Goal: Task Accomplishment & Management: Complete application form

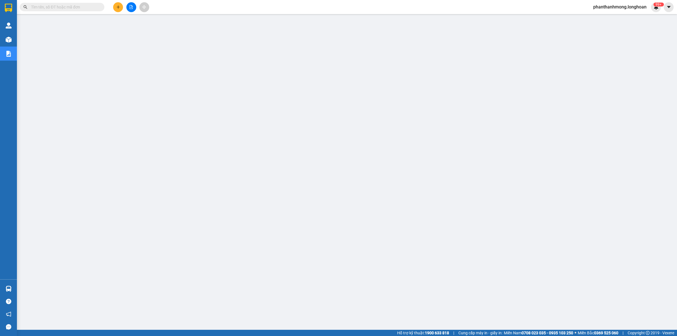
click at [76, 9] on input "text" at bounding box center [64, 7] width 67 height 6
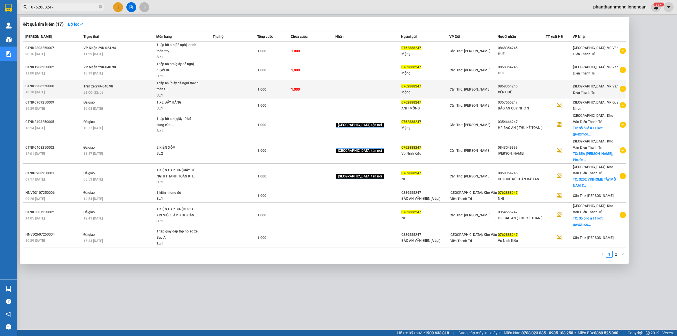
type input "0762888247"
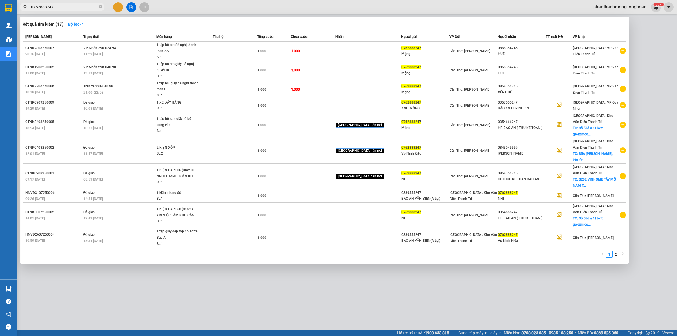
drag, startPoint x: 212, startPoint y: 96, endPoint x: 214, endPoint y: 99, distance: 3.4
click at [212, 97] on span "1 tệp hs (giấy đề nghị thanh toán t... SL: 1" at bounding box center [184, 89] width 56 height 18
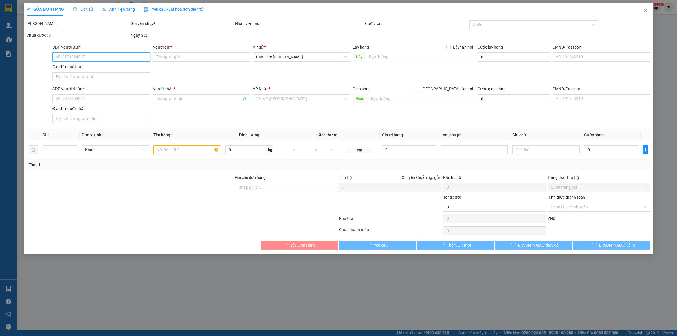
type input "0762888247"
type input "Mộng"
type input "0868354245"
type input "XẾP HUẾ"
type input "1.000"
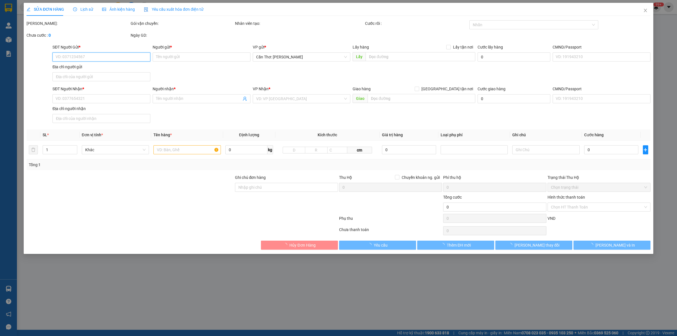
type input "1.000"
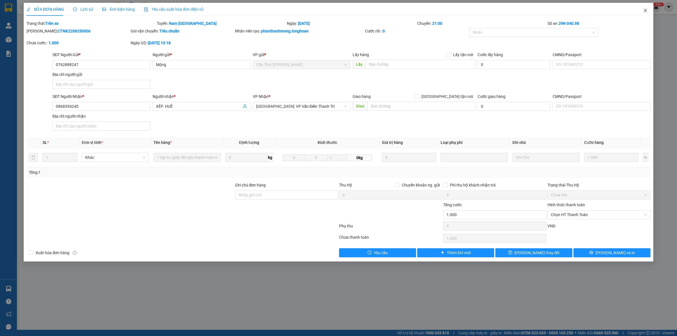
click at [642, 9] on span "Close" at bounding box center [645, 11] width 16 height 16
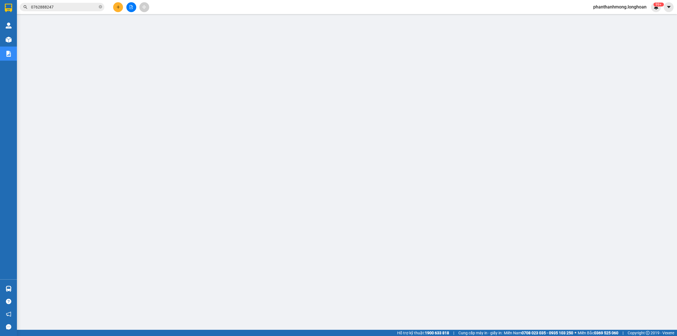
click at [85, 9] on input "0762888247" at bounding box center [64, 7] width 67 height 6
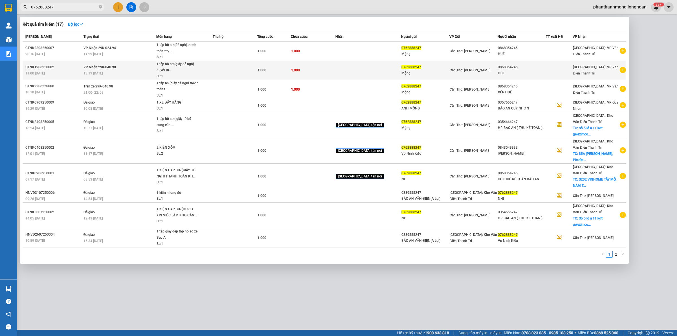
click at [136, 63] on td "VP Nhận 29K-040.98 13:19 [DATE]" at bounding box center [119, 70] width 74 height 19
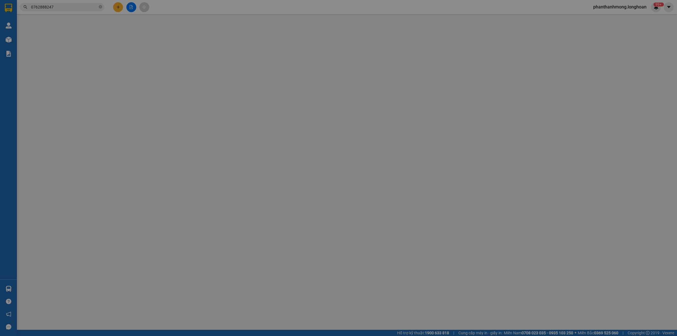
type input "0762888247"
type input "Mộng"
type input "0868354245"
type input "HUẾ"
type input "1.000"
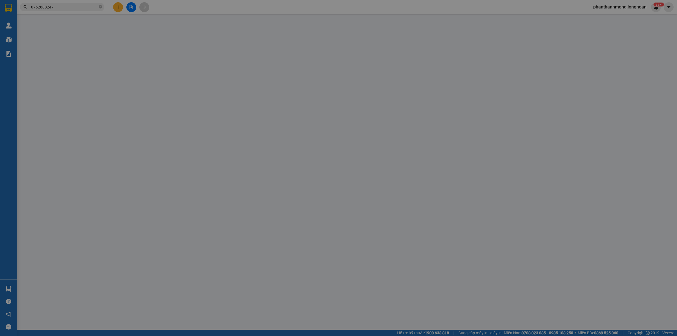
type input "1.000"
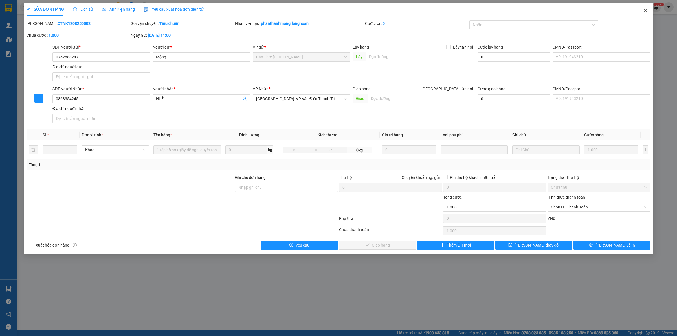
click at [639, 14] on span "Close" at bounding box center [645, 11] width 16 height 16
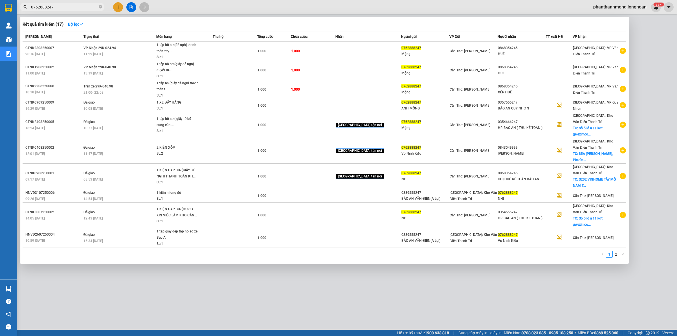
click at [63, 6] on input "0762888247" at bounding box center [64, 7] width 67 height 6
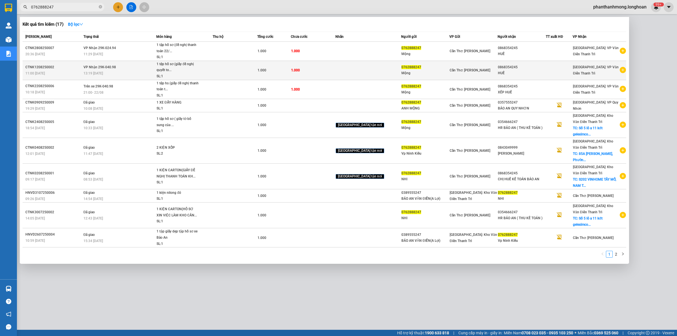
click at [197, 69] on div "1 tệp hồ sơ (giấy đề nghị quyết to..." at bounding box center [177, 67] width 42 height 12
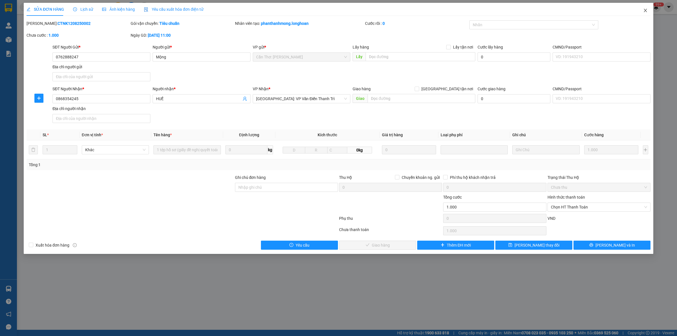
click at [642, 9] on span "Close" at bounding box center [645, 11] width 16 height 16
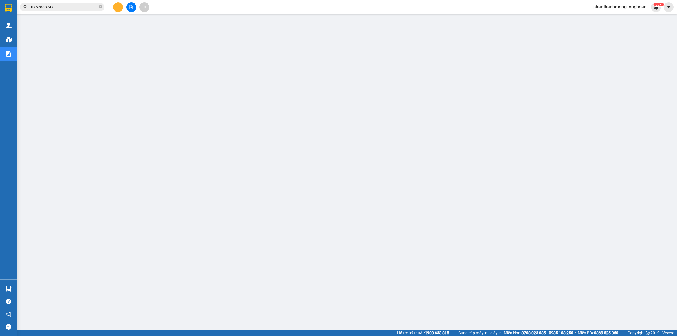
click at [71, 10] on input "0762888247" at bounding box center [64, 7] width 67 height 6
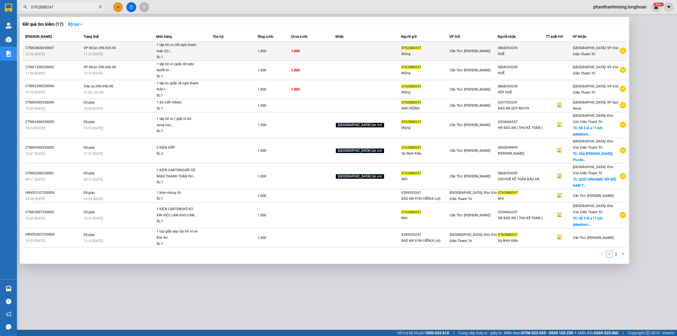
click at [125, 51] on td "VP Nhận 29K-024.94 11:29 [DATE]" at bounding box center [119, 51] width 74 height 19
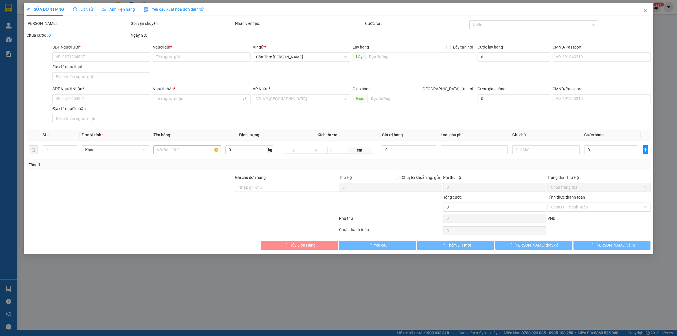
type input "0762888247"
type input "Mộng"
type input "0868354245"
type input "HUẾ"
type input "1.000"
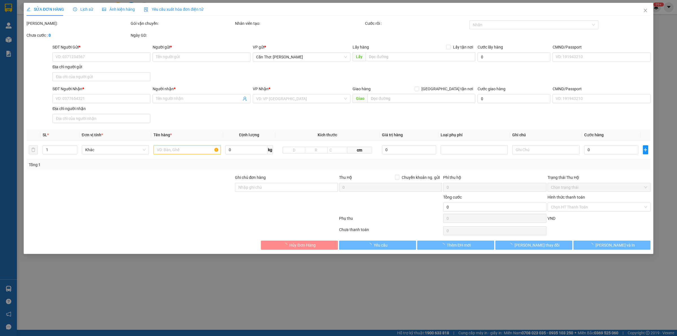
type input "1.000"
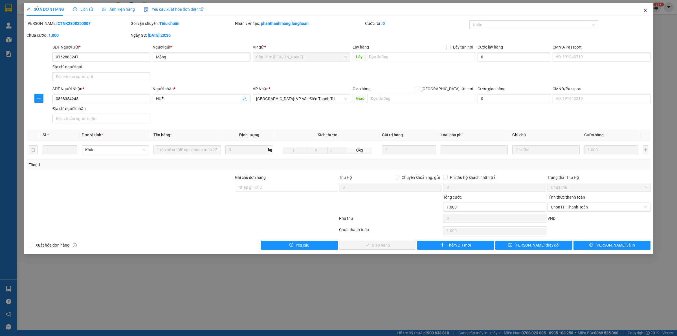
click at [643, 12] on icon "close" at bounding box center [645, 10] width 5 height 5
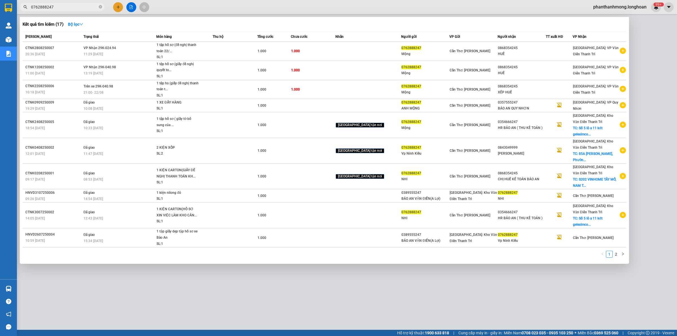
click at [71, 9] on input "0762888247" at bounding box center [64, 7] width 67 height 6
click at [71, 6] on input "0762888247" at bounding box center [64, 7] width 67 height 6
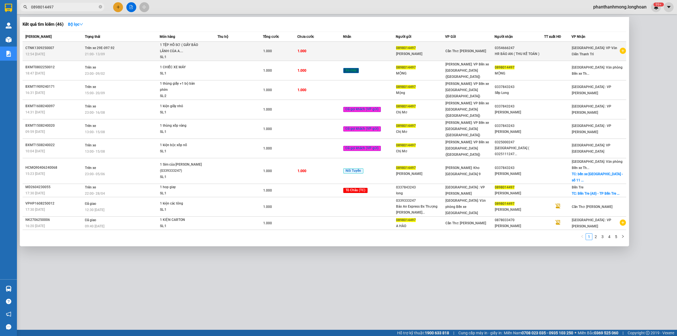
type input "0898014497"
click at [181, 51] on div "1 TỆP HỒ SƠ ( GIẤY BẢO LÃNH CỦA A...." at bounding box center [181, 48] width 42 height 12
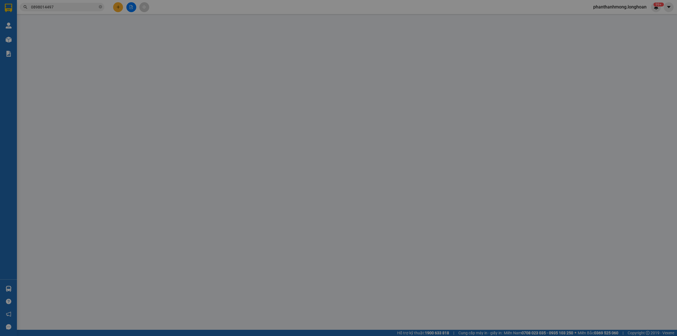
type input "0898014497"
type input "[PERSON_NAME]"
type input "0354666247"
type input "HR BẢO AN ( THU KẾ TOÁN )"
type input "1.000"
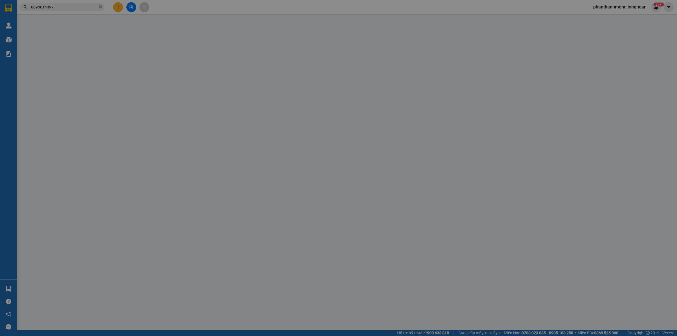
type input "1.000"
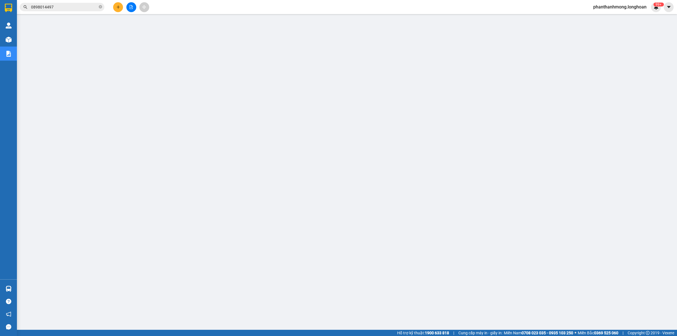
click at [75, 6] on input "0898014497" at bounding box center [64, 7] width 67 height 6
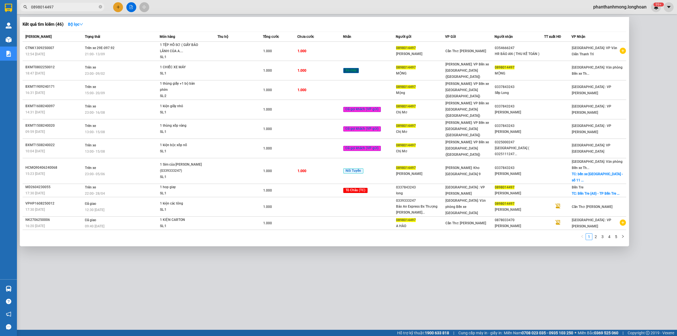
click at [77, 8] on input "0898014497" at bounding box center [64, 7] width 67 height 6
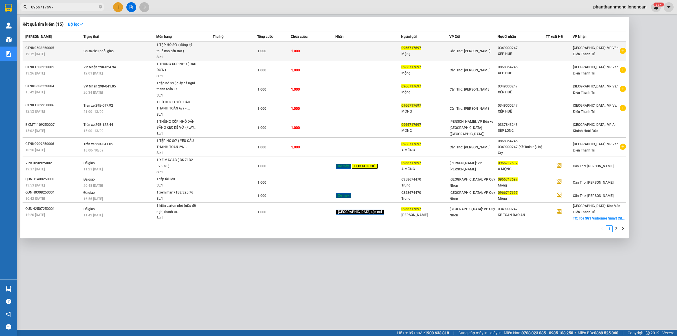
type input "0966717697"
click at [211, 52] on span "1 TỆP HỒ SƠ ( đăng ký thuế kho cần thơ ) SL: 1" at bounding box center [184, 51] width 56 height 18
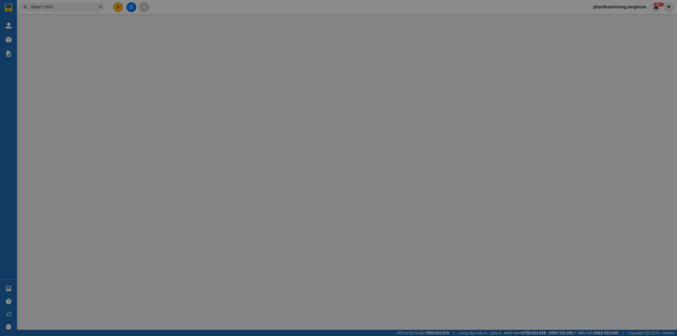
type input "0966717697"
type input "Mộng"
type input "0349000247"
type input "XẾP HUẾ"
type input "1.000"
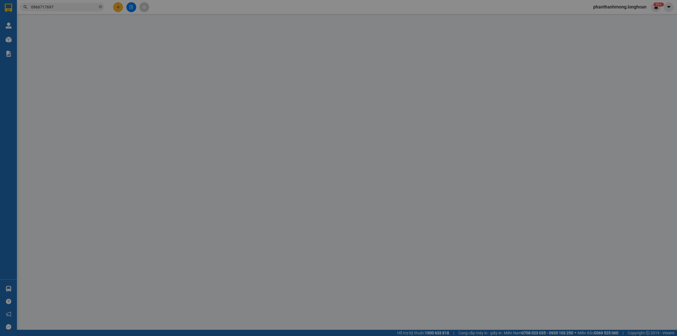
type input "1.000"
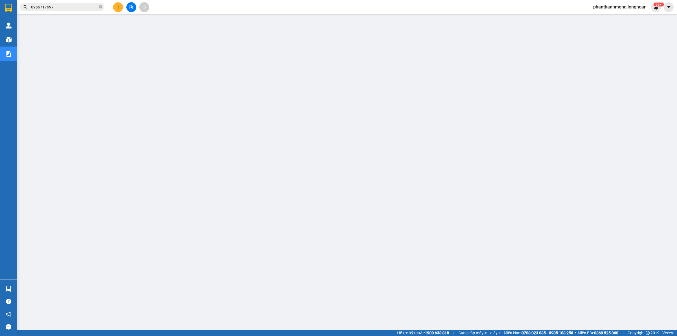
click at [88, 8] on input "0966717697" at bounding box center [64, 7] width 67 height 6
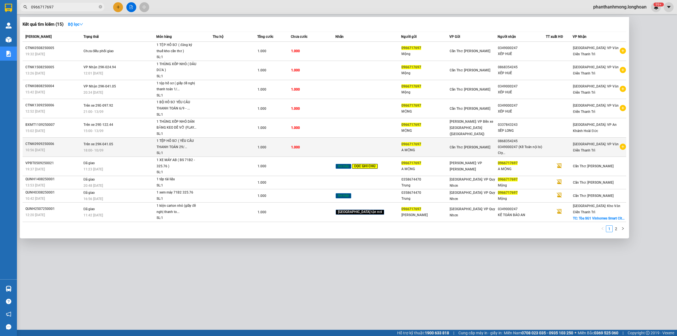
click at [141, 153] on div "18:00 [DATE]" at bounding box center [119, 150] width 72 height 6
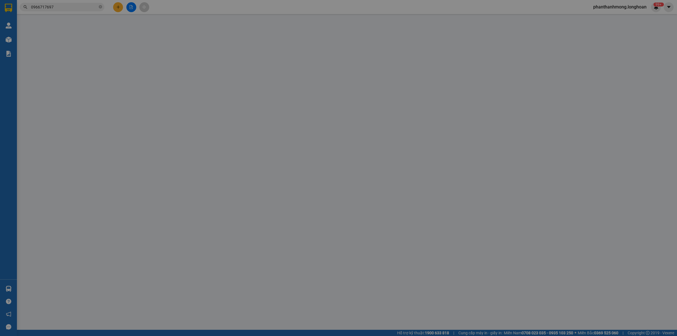
type input "0966717697"
type input "A MỘNG"
type input "0868354245"
type input "0349000247 (Kế Toán nội bộ Cty CPN Bảo An)"
type input "1.000"
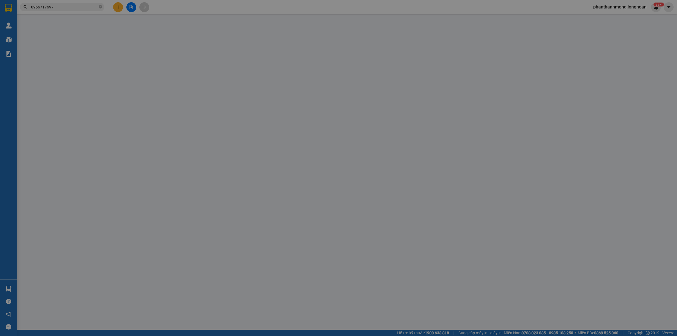
type input "1.000"
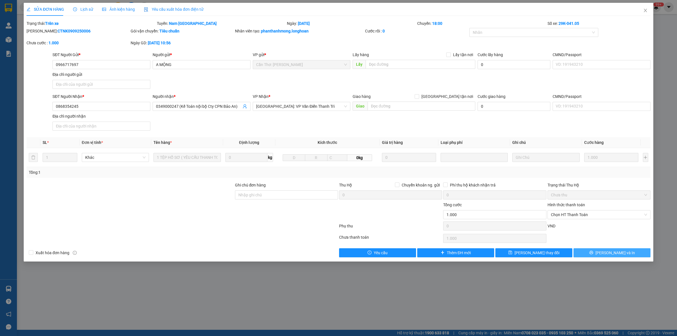
click at [627, 257] on button "[PERSON_NAME] và In" at bounding box center [611, 252] width 77 height 9
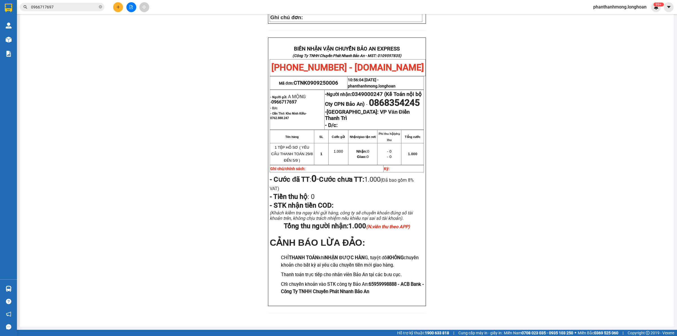
scroll to position [248, 0]
click at [67, 8] on input "0966717697" at bounding box center [64, 7] width 67 height 6
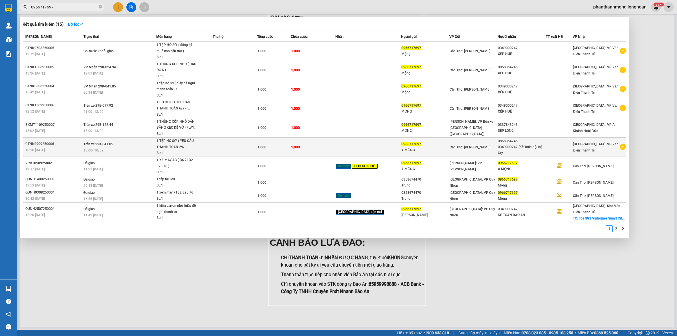
click at [189, 149] on div "1 TỆP HỒ SƠ ( YÊU CẦU THANH TOÁN 29/..." at bounding box center [177, 144] width 42 height 12
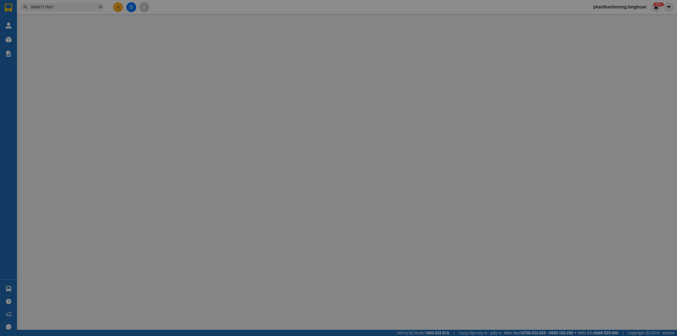
type input "0966717697"
type input "A MỘNG"
type input "0868354245"
type input "0349000247 (Kế Toán nội bộ Cty CPN Bảo An)"
type input "1.000"
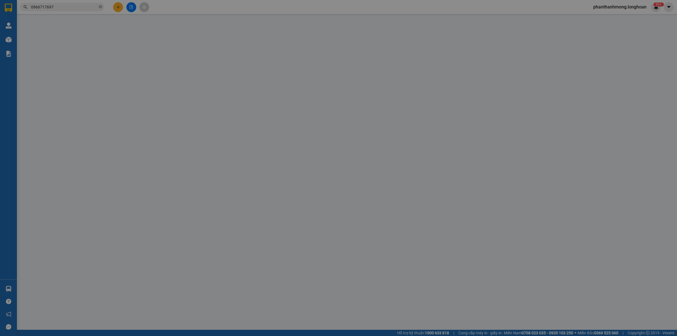
type input "1.000"
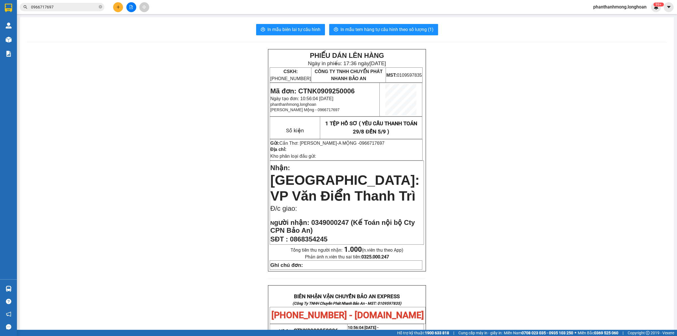
click at [62, 7] on input "0966717697" at bounding box center [64, 7] width 67 height 6
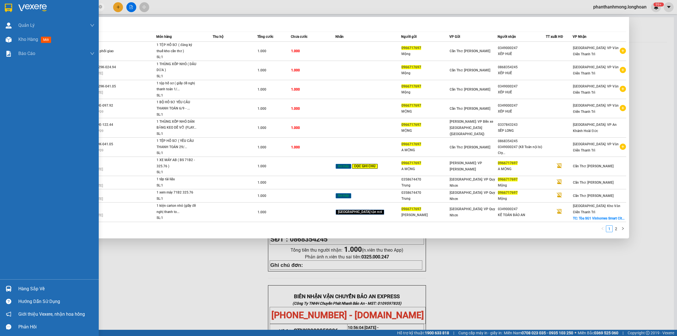
click at [0, 6] on div at bounding box center [49, 9] width 99 height 18
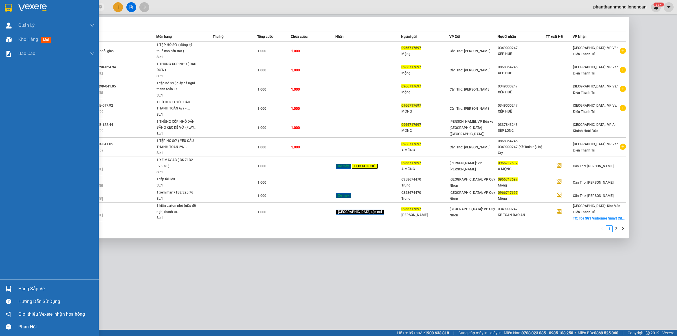
click at [5, 6] on img at bounding box center [8, 8] width 7 height 8
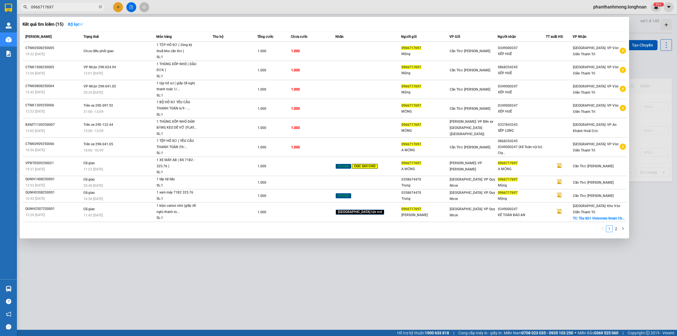
drag, startPoint x: 99, startPoint y: 8, endPoint x: 87, endPoint y: 8, distance: 12.2
click at [99, 8] on icon "close-circle" at bounding box center [100, 6] width 3 height 3
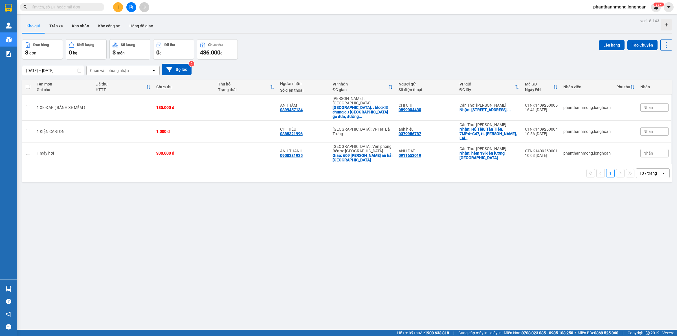
click at [78, 9] on input "text" at bounding box center [64, 7] width 67 height 6
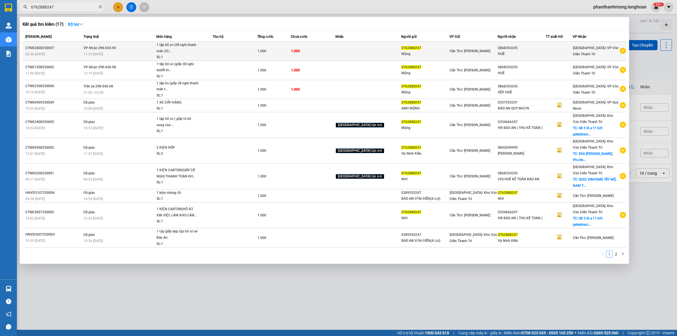
type input "0762888247"
click at [212, 45] on span "1 tập hồ sơ (đề nghị thanh toán 22/... SL: 1" at bounding box center [184, 51] width 56 height 18
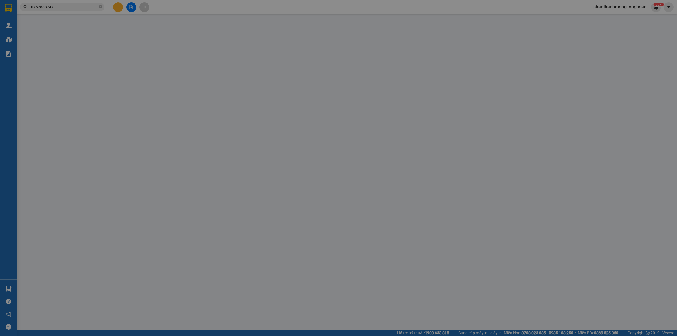
type input "0762888247"
type input "Mộng"
type input "0868354245"
type input "HUẾ"
type input "1.000"
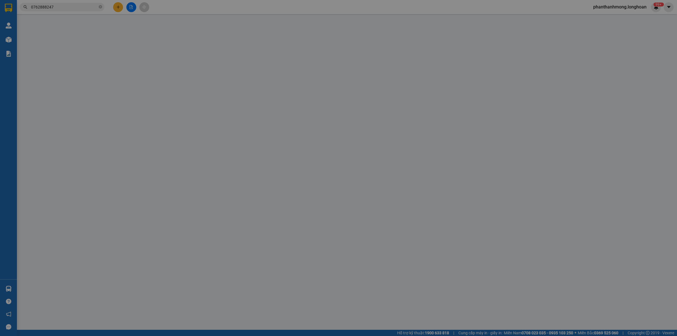
type input "1.000"
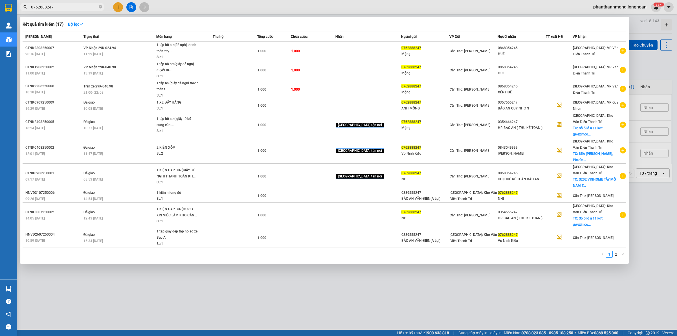
click at [69, 4] on input "0762888247" at bounding box center [64, 7] width 67 height 6
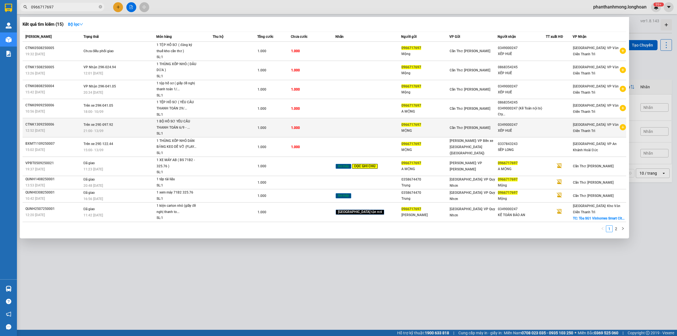
click at [180, 130] on div "1 BỘ HỒ SƠ YÊU CẦU THANH TOÁN 6/9 - ..." at bounding box center [177, 124] width 42 height 12
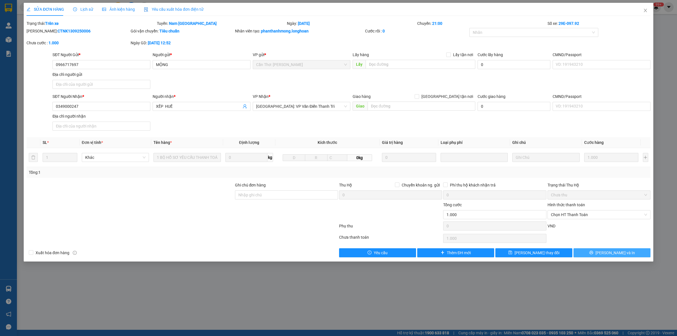
click at [633, 252] on button "[PERSON_NAME] và In" at bounding box center [611, 252] width 77 height 9
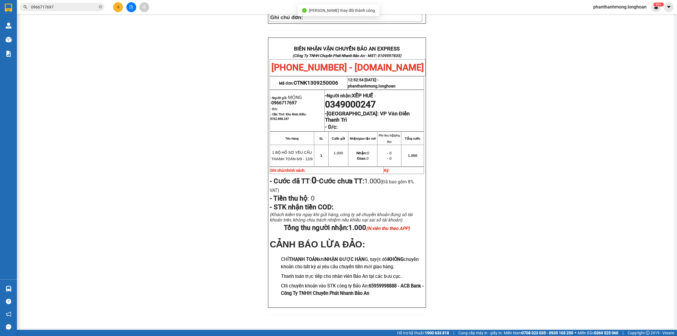
scroll to position [240, 0]
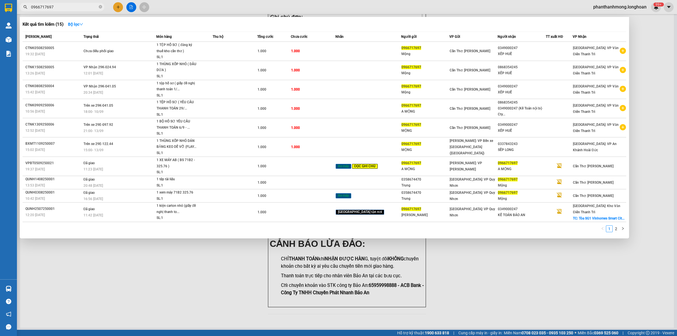
click at [82, 5] on input "0966717697" at bounding box center [64, 7] width 67 height 6
paste input "HNVD0909250033"
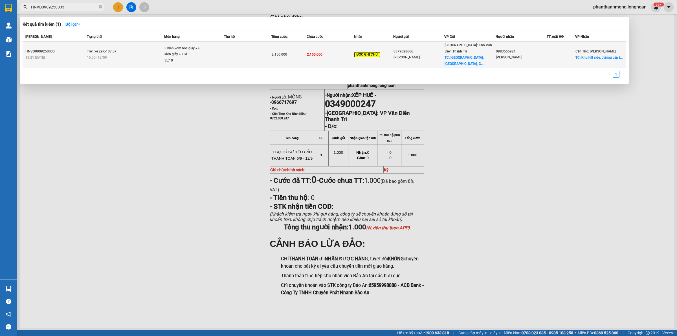
type input "HNVD0909250033"
click at [188, 49] on div "3 kiện vòm bọc giấy + 6 kiện giấy + 1 ki..." at bounding box center [185, 51] width 42 height 12
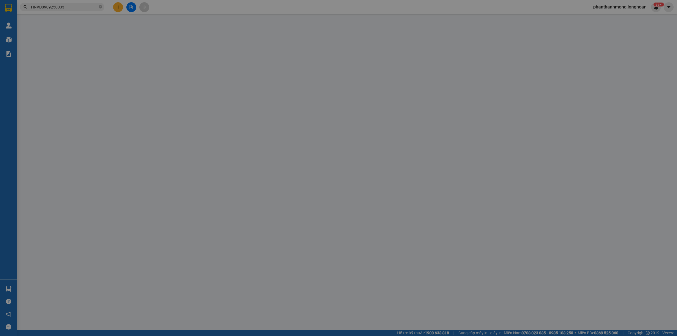
type input "0379628666"
type input "[PERSON_NAME]"
checkbox input "true"
type input "[GEOGRAPHIC_DATA], [GEOGRAPHIC_DATA], [GEOGRAPHIC_DATA], [GEOGRAPHIC_DATA]"
type input "0983555921"
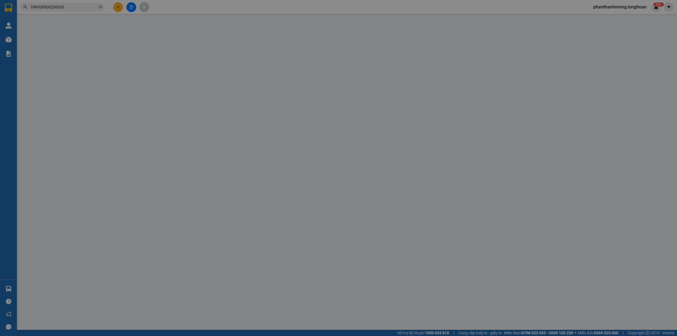
type input "[PERSON_NAME]"
checkbox input "true"
type input "[GEOGRAPHIC_DATA], [GEOGRAPHIC_DATA], [GEOGRAPHIC_DATA], [GEOGRAPHIC_DATA]. ( […"
type input "2.150.000"
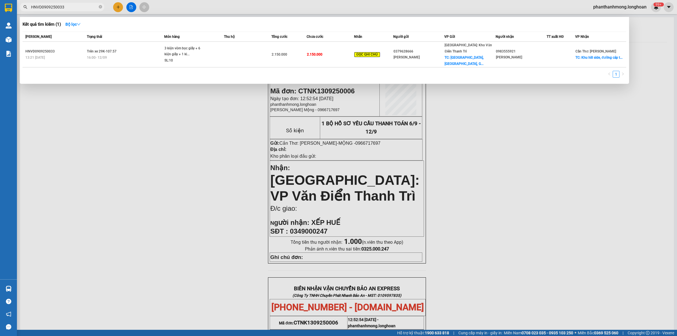
click at [59, 5] on input "HNVD0909250033" at bounding box center [64, 7] width 67 height 6
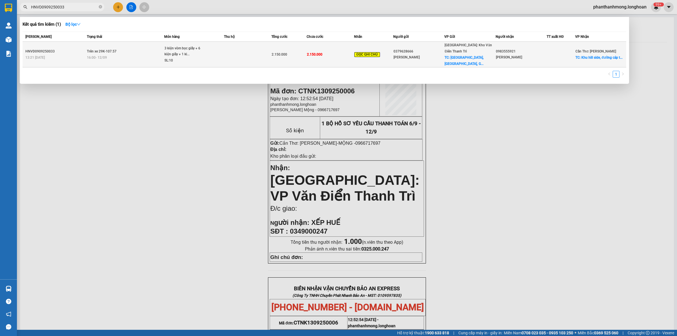
click at [178, 45] on div "3 kiện vòm bọc giấy + 6 kiện giấy + 1 ki..." at bounding box center [185, 51] width 42 height 12
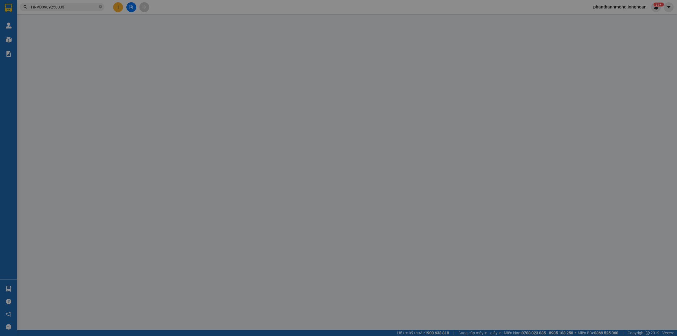
type input "0379628666"
type input "[PERSON_NAME]"
checkbox input "true"
type input "[GEOGRAPHIC_DATA], [GEOGRAPHIC_DATA], [GEOGRAPHIC_DATA], [GEOGRAPHIC_DATA]"
type input "0983555921"
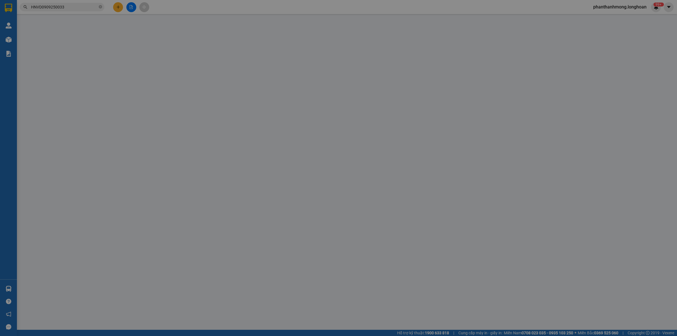
type input "[PERSON_NAME]"
checkbox input "true"
type input "[GEOGRAPHIC_DATA], [GEOGRAPHIC_DATA], [GEOGRAPHIC_DATA], [GEOGRAPHIC_DATA]. ( […"
type input "2.150.000"
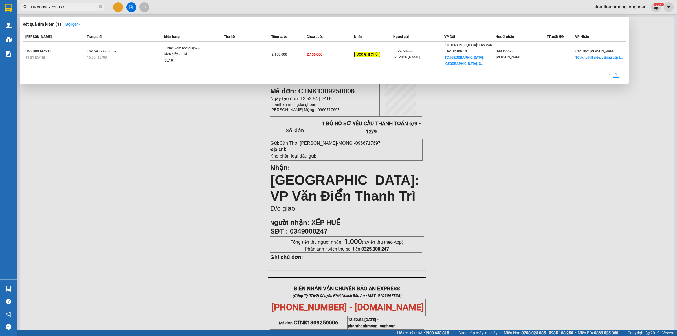
click at [81, 9] on input "HNVD0909250033" at bounding box center [64, 7] width 67 height 6
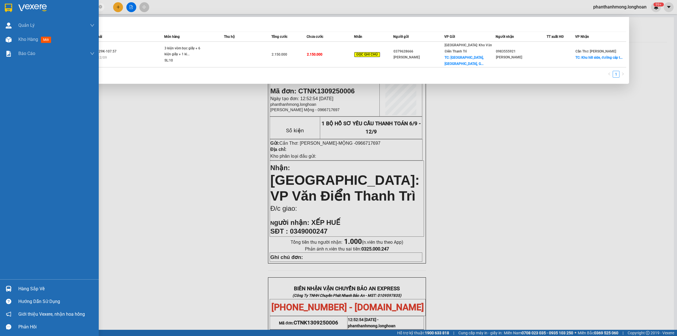
click at [10, 287] on img at bounding box center [9, 289] width 6 height 6
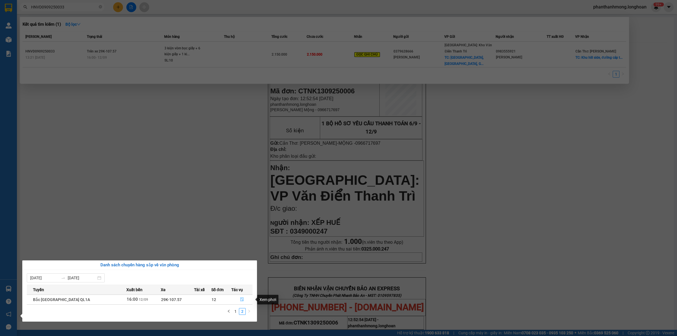
click at [238, 298] on button "button" at bounding box center [241, 299] width 21 height 9
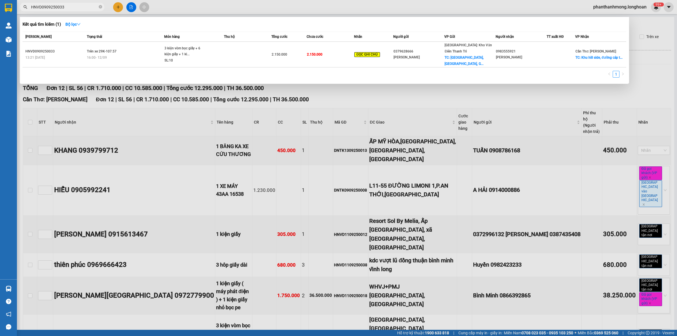
type input "[DATE]"
click at [326, 102] on div at bounding box center [338, 168] width 677 height 336
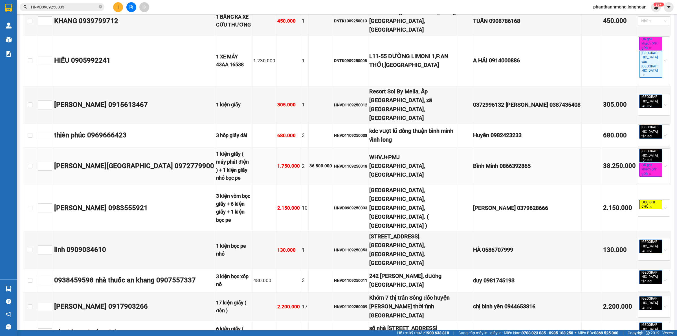
scroll to position [141, 0]
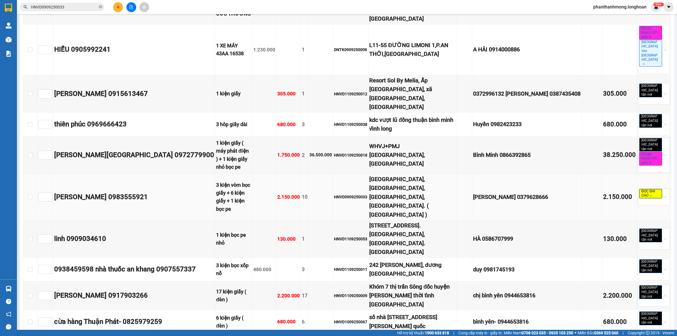
click at [338, 194] on div "HNVD0909250033" at bounding box center [350, 197] width 33 height 6
copy div "HNVD0909250033"
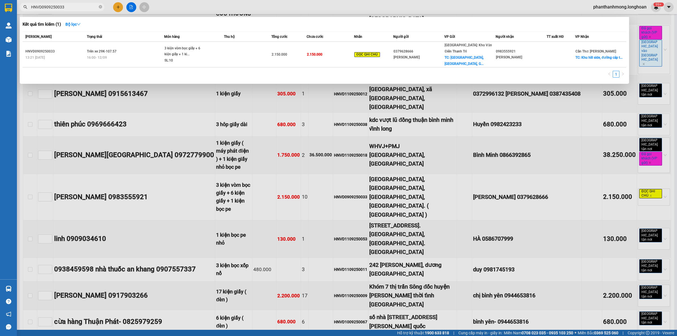
click at [76, 6] on input "HNVD0909250033" at bounding box center [64, 7] width 67 height 6
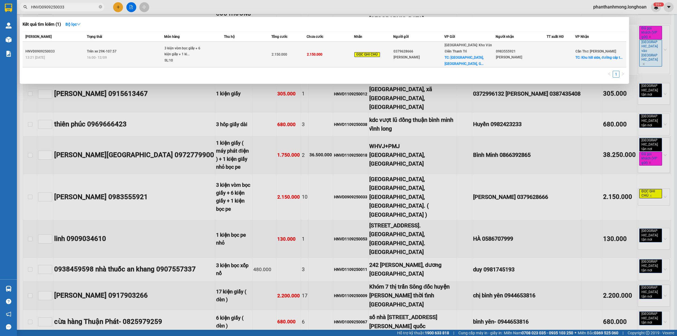
click at [266, 47] on td at bounding box center [247, 55] width 47 height 26
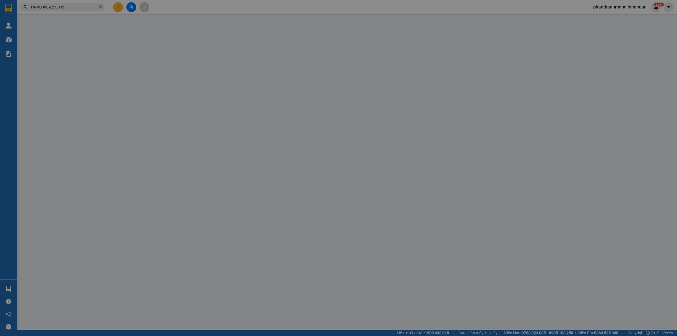
type input "0379628666"
type input "[PERSON_NAME]"
checkbox input "true"
type input "[GEOGRAPHIC_DATA], [GEOGRAPHIC_DATA], [GEOGRAPHIC_DATA], [GEOGRAPHIC_DATA]"
type input "0983555921"
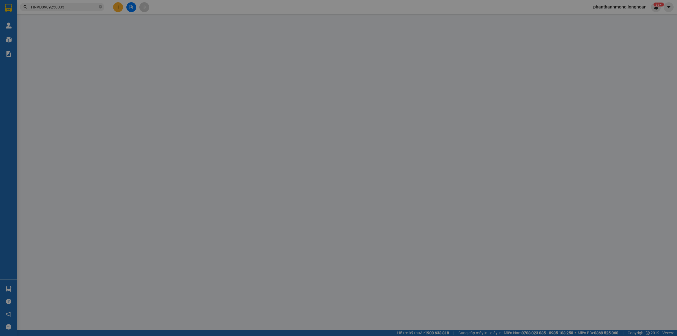
type input "[PERSON_NAME]"
checkbox input "true"
type input "[GEOGRAPHIC_DATA], [GEOGRAPHIC_DATA], [GEOGRAPHIC_DATA], [GEOGRAPHIC_DATA]. ( […"
type input "2.150.000"
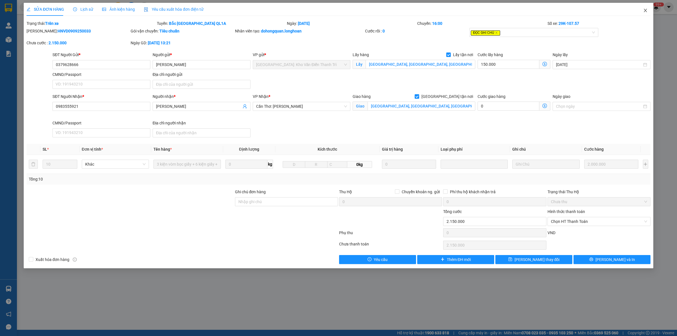
click at [646, 10] on icon "close" at bounding box center [644, 10] width 3 height 3
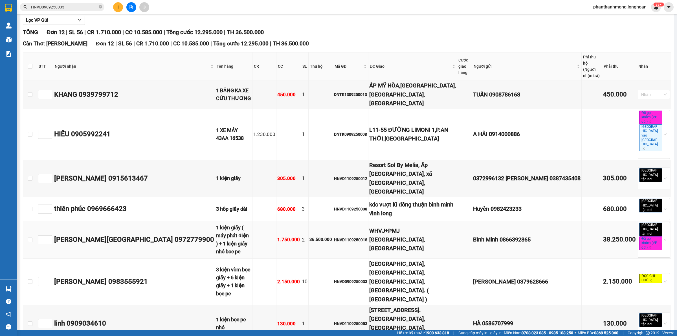
scroll to position [44, 0]
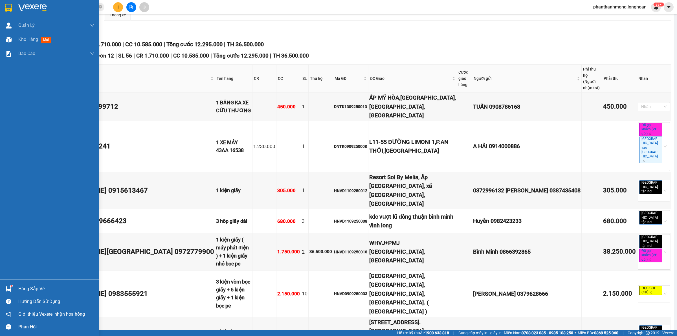
click at [13, 3] on div at bounding box center [9, 8] width 10 height 10
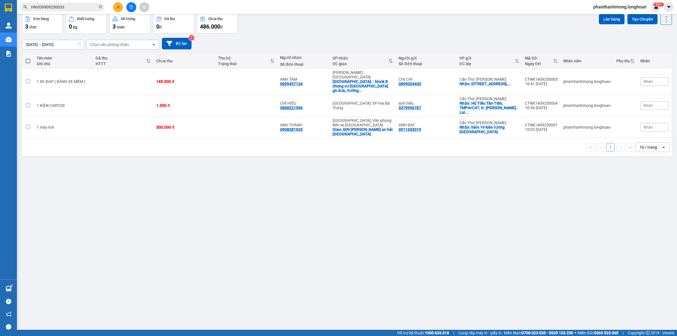
scroll to position [26, 0]
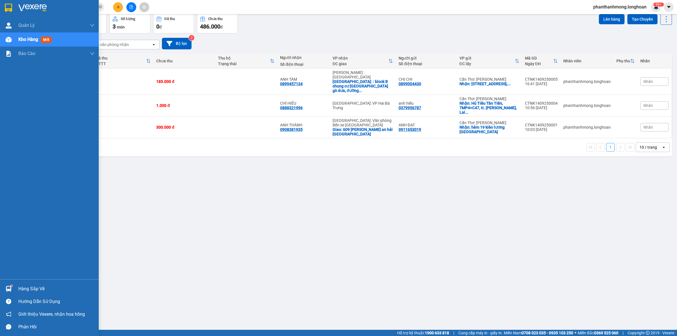
click at [14, 6] on div at bounding box center [49, 9] width 99 height 18
click at [13, 7] on div at bounding box center [9, 8] width 10 height 10
